Goal: Find specific page/section: Find specific page/section

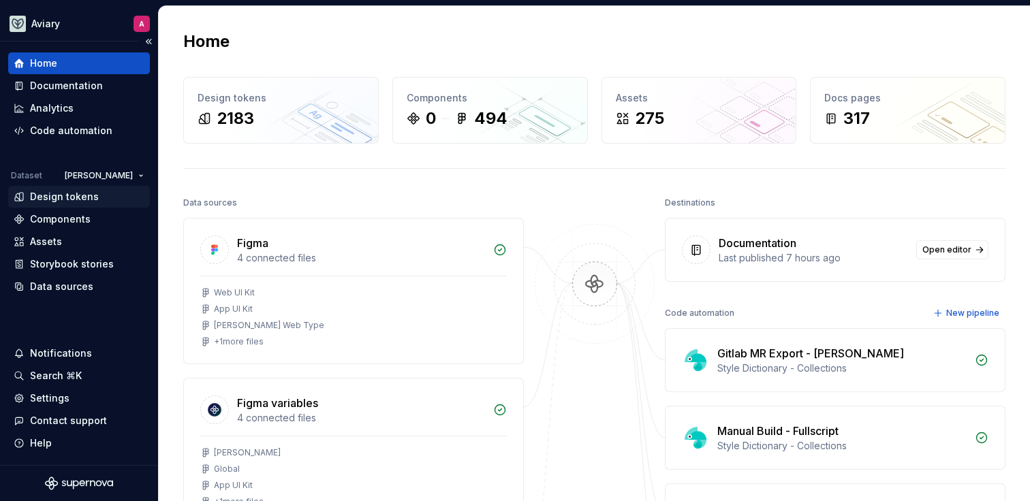
click at [77, 197] on div "Design tokens" at bounding box center [64, 197] width 69 height 14
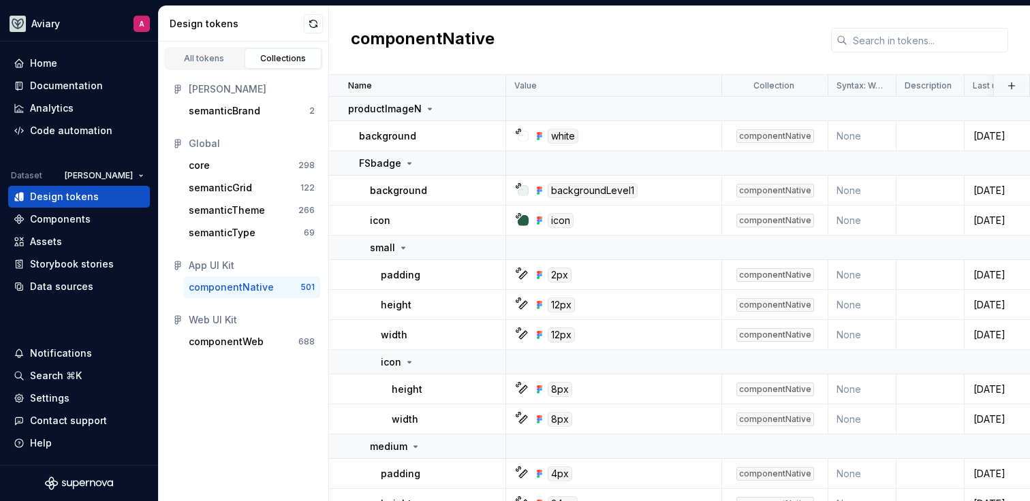
click at [831, 39] on div at bounding box center [919, 40] width 177 height 25
click at [240, 345] on div "componentWeb" at bounding box center [226, 342] width 75 height 14
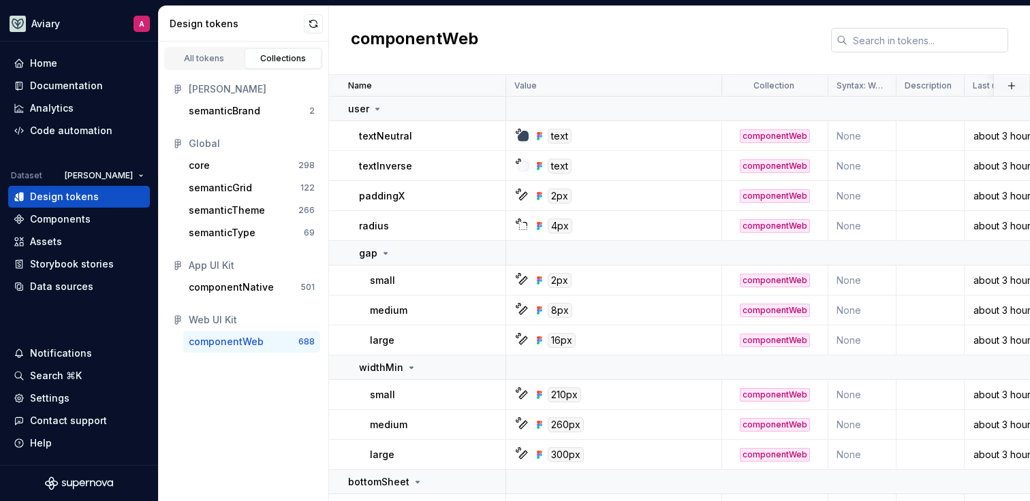
click at [912, 40] on input "text" at bounding box center [927, 40] width 161 height 25
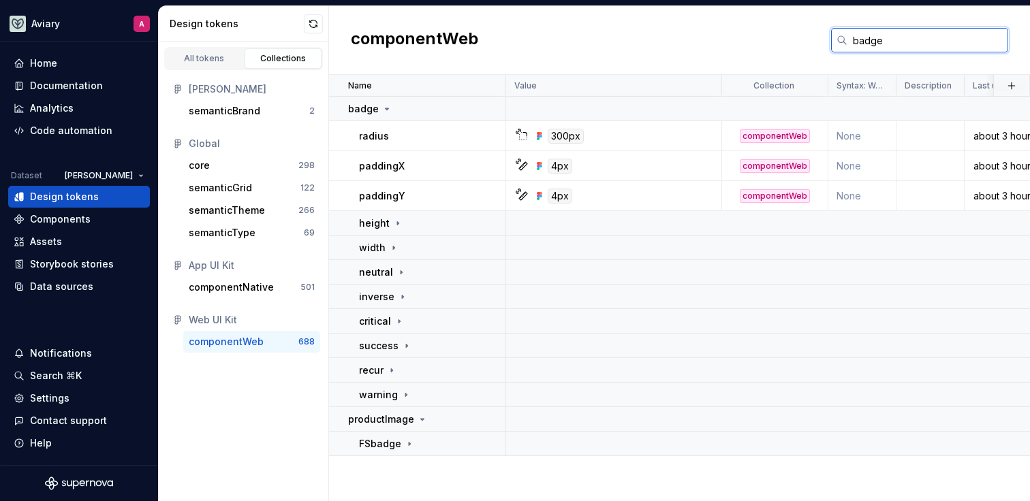
type input "badge"
click at [233, 394] on div "All tokens Collections [PERSON_NAME] semanticBrand 2 Global core 298 semanticGr…" at bounding box center [244, 272] width 170 height 460
click at [362, 400] on p "warning" at bounding box center [378, 395] width 39 height 14
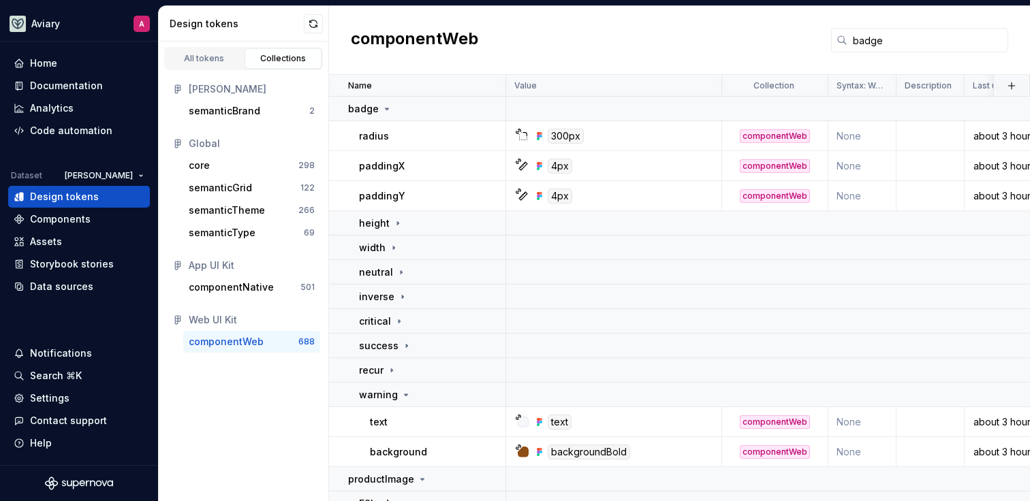
click at [222, 389] on div "All tokens Collections [PERSON_NAME] semanticBrand 2 Global core 298 semanticGr…" at bounding box center [244, 272] width 170 height 460
click at [87, 130] on div "Code automation" at bounding box center [71, 131] width 82 height 14
